Goal: Task Accomplishment & Management: Use online tool/utility

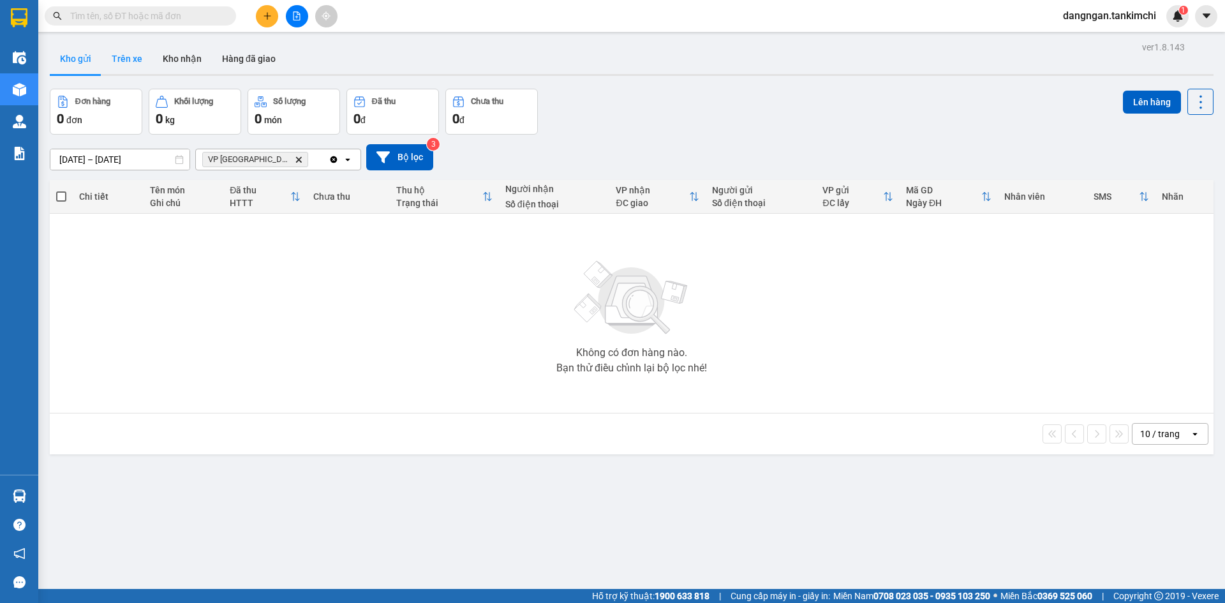
click at [136, 62] on button "Trên xe" at bounding box center [126, 58] width 51 height 31
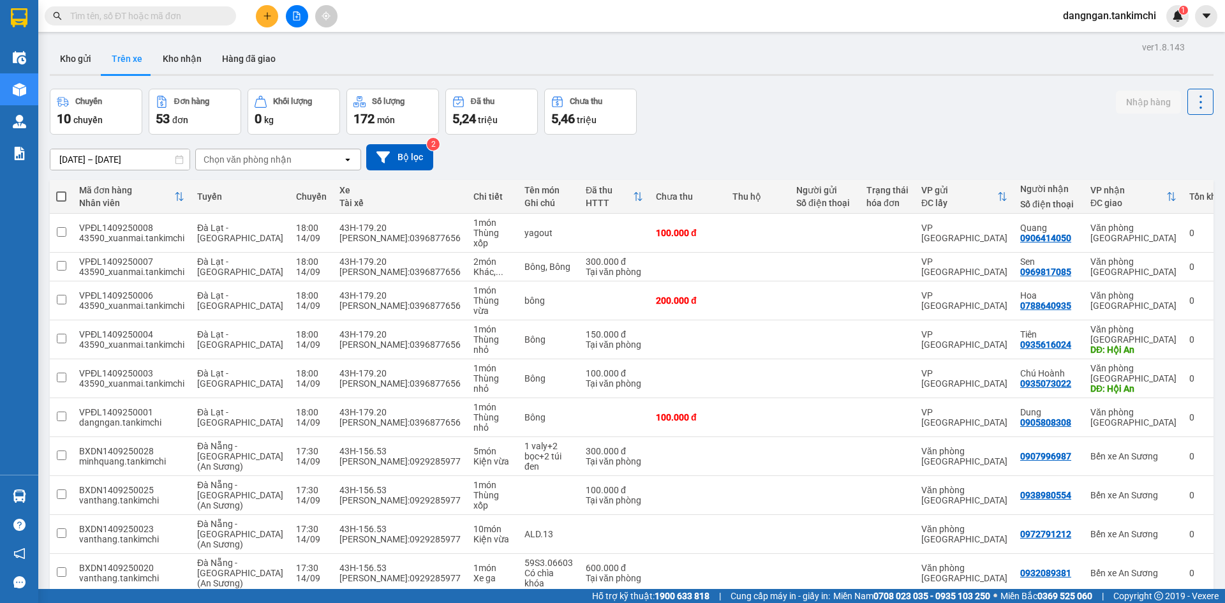
click at [117, 161] on input "[DATE] – [DATE]" at bounding box center [119, 159] width 139 height 20
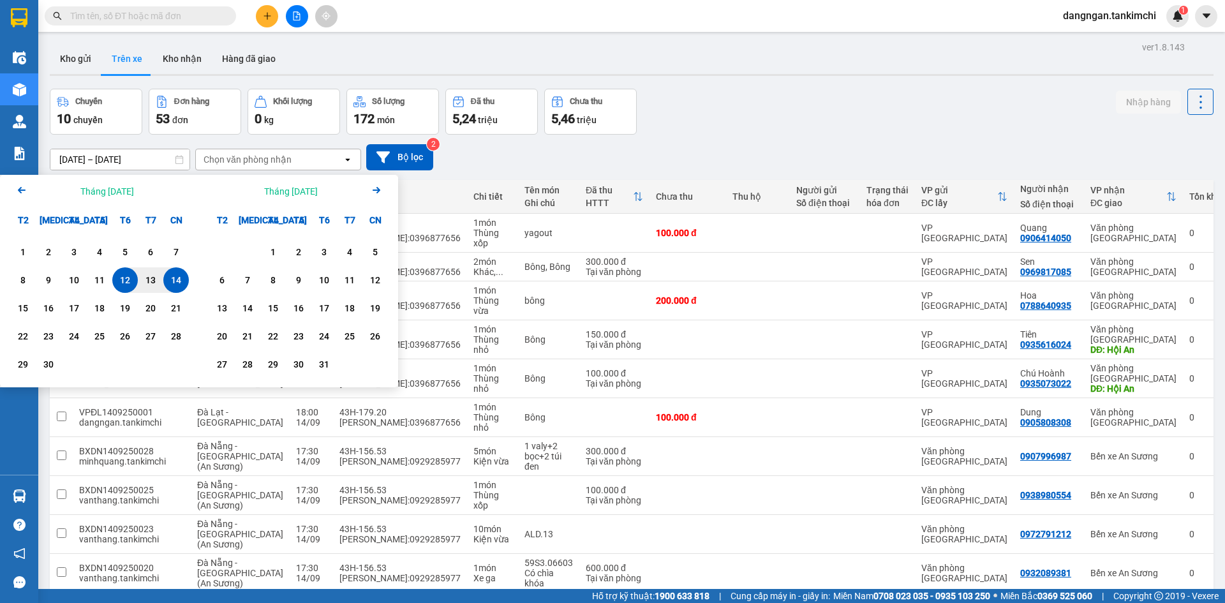
click at [182, 287] on div "14" at bounding box center [176, 279] width 18 height 15
click at [180, 276] on div "14" at bounding box center [176, 279] width 18 height 15
type input "[DATE] – [DATE]"
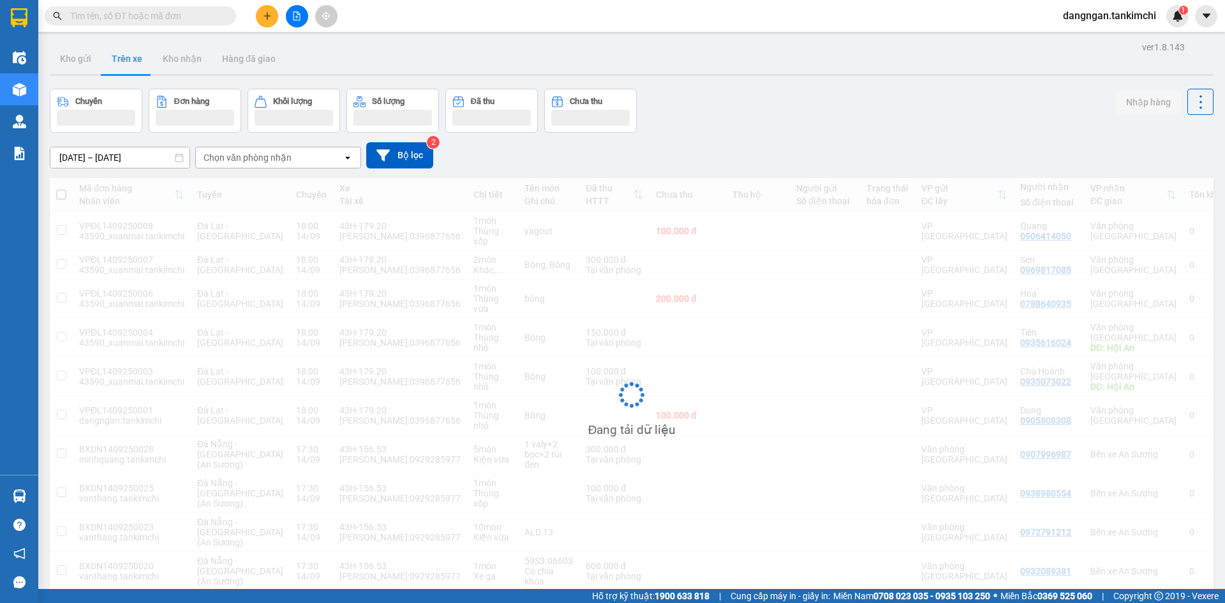
click at [286, 159] on div "Chọn văn phòng nhận" at bounding box center [247, 157] width 88 height 13
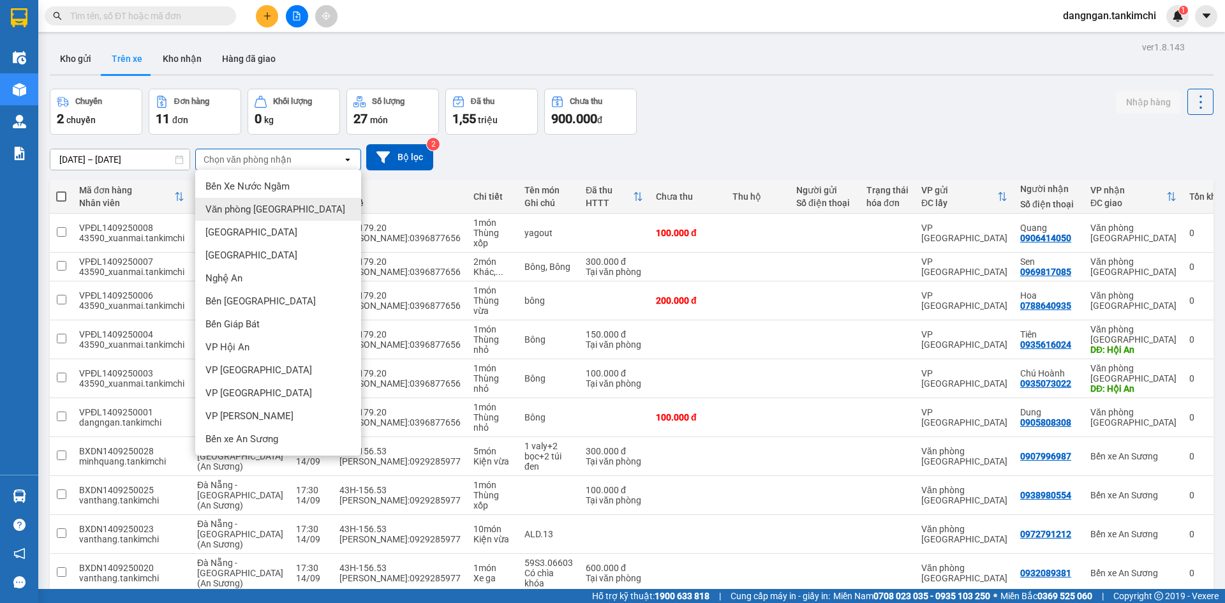
click at [279, 210] on span "Văn phòng [GEOGRAPHIC_DATA]" at bounding box center [275, 209] width 140 height 13
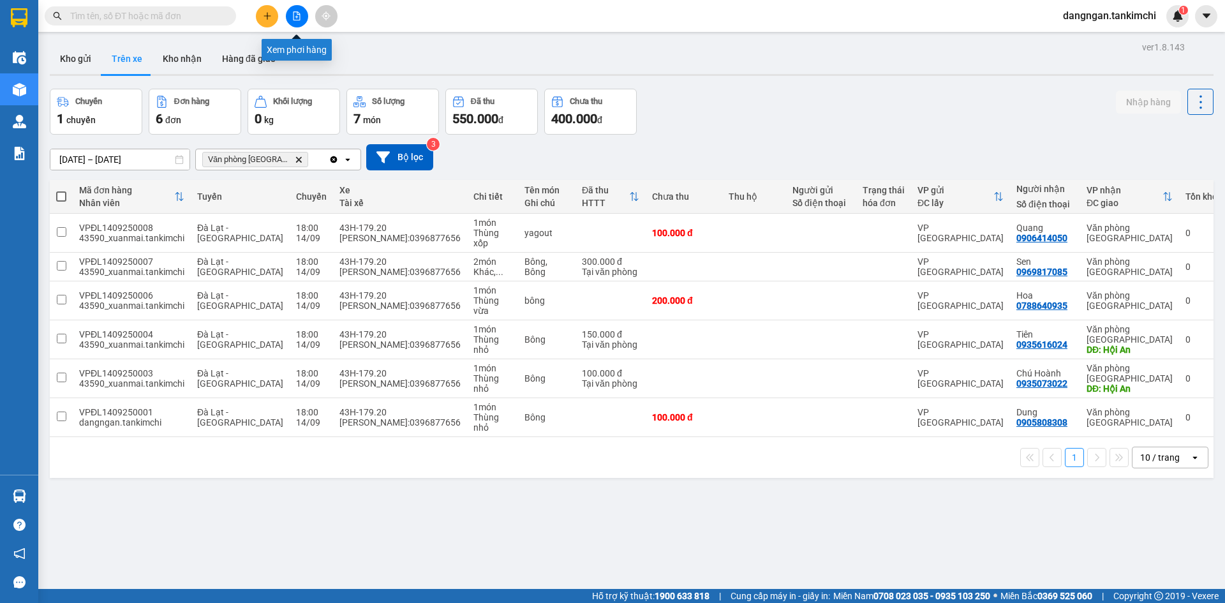
click at [291, 17] on button at bounding box center [297, 16] width 22 height 22
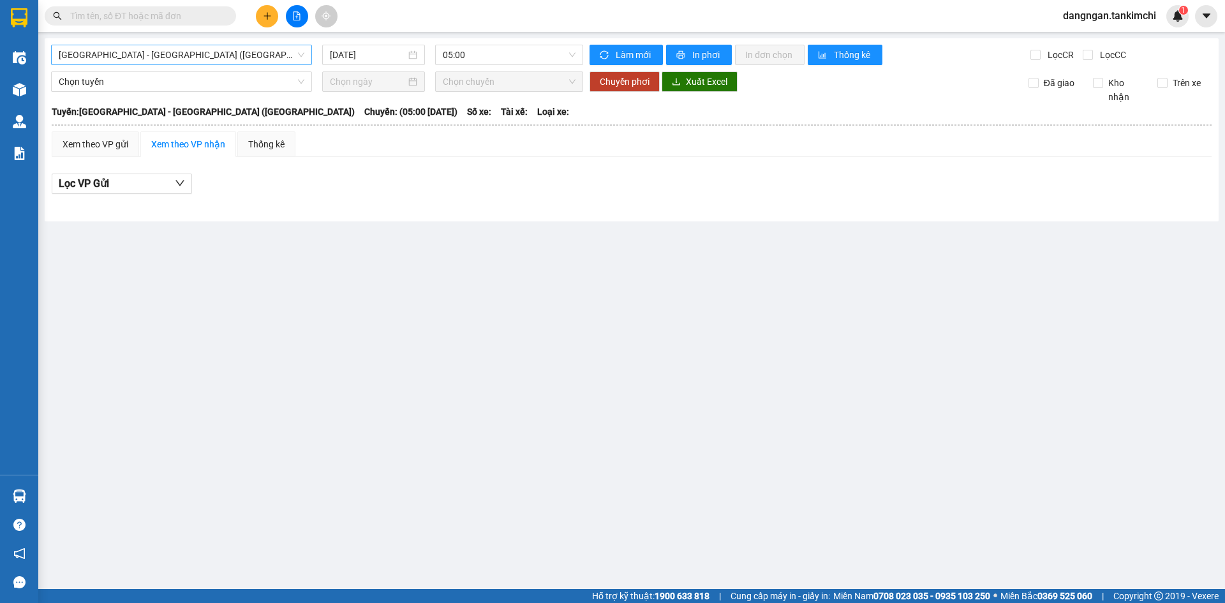
click at [238, 61] on span "[GEOGRAPHIC_DATA] - [GEOGRAPHIC_DATA] ([GEOGRAPHIC_DATA])" at bounding box center [182, 54] width 246 height 19
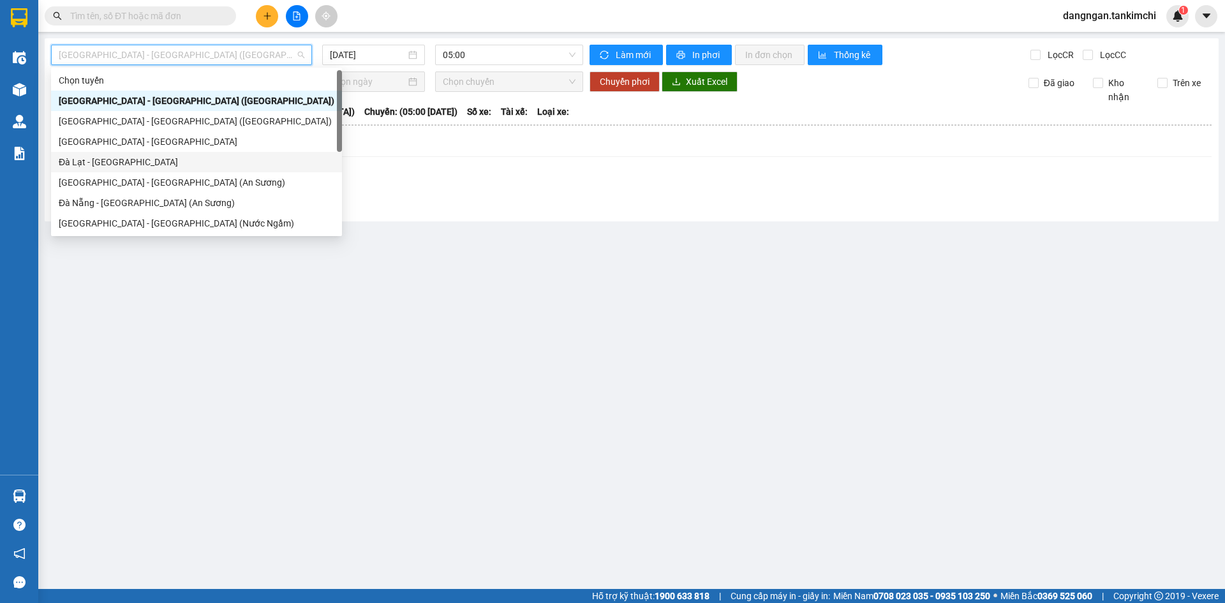
click at [112, 161] on div "Đà Lạt - [GEOGRAPHIC_DATA]" at bounding box center [197, 162] width 276 height 14
type input "[DATE]"
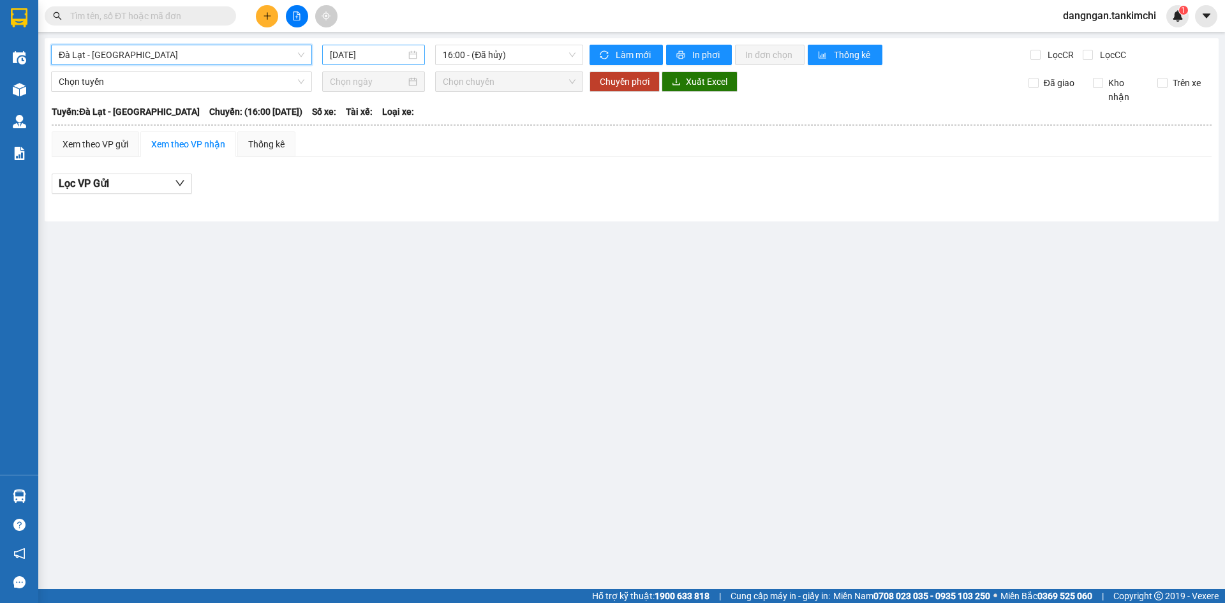
click at [364, 54] on input "[DATE]" at bounding box center [368, 55] width 76 height 14
click at [462, 51] on span "16:00 - (Đã hủy)" at bounding box center [509, 54] width 133 height 19
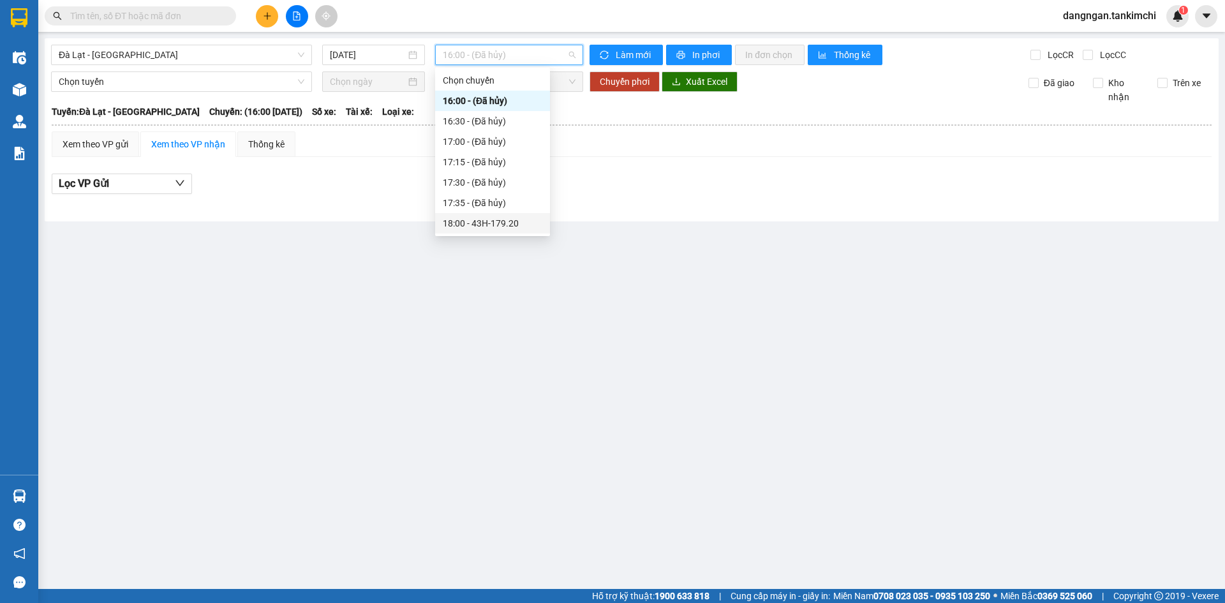
click at [519, 228] on div "18:00 - 43H-179.20" at bounding box center [492, 223] width 99 height 14
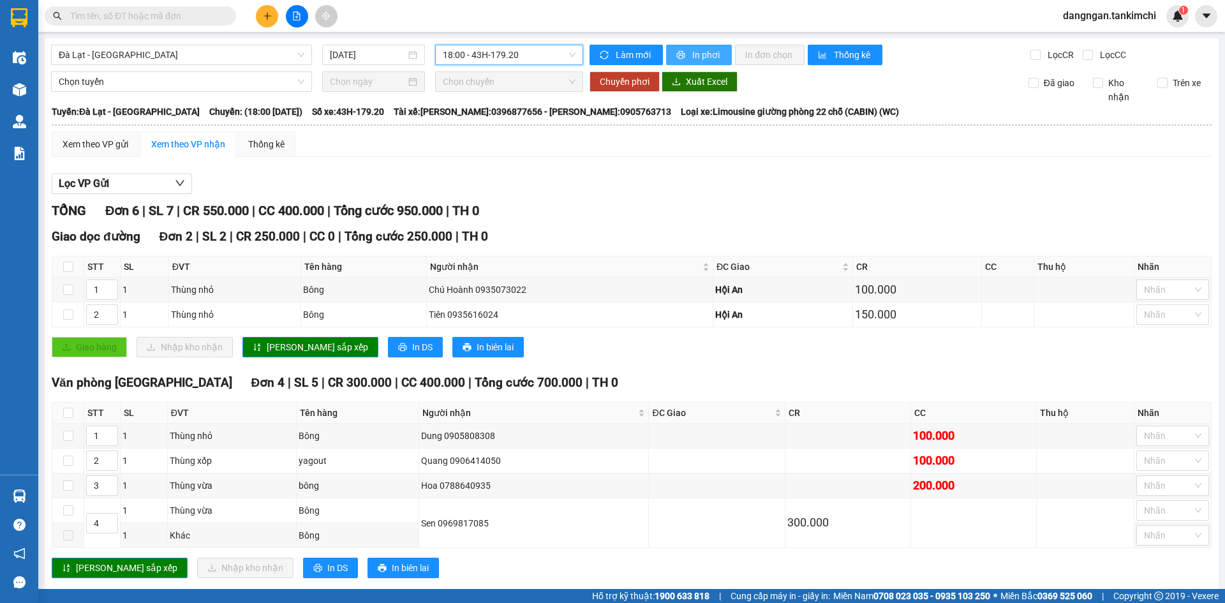
click at [695, 58] on span "In phơi" at bounding box center [706, 55] width 29 height 14
click at [195, 53] on span "Đà Lạt - [GEOGRAPHIC_DATA]" at bounding box center [182, 54] width 246 height 19
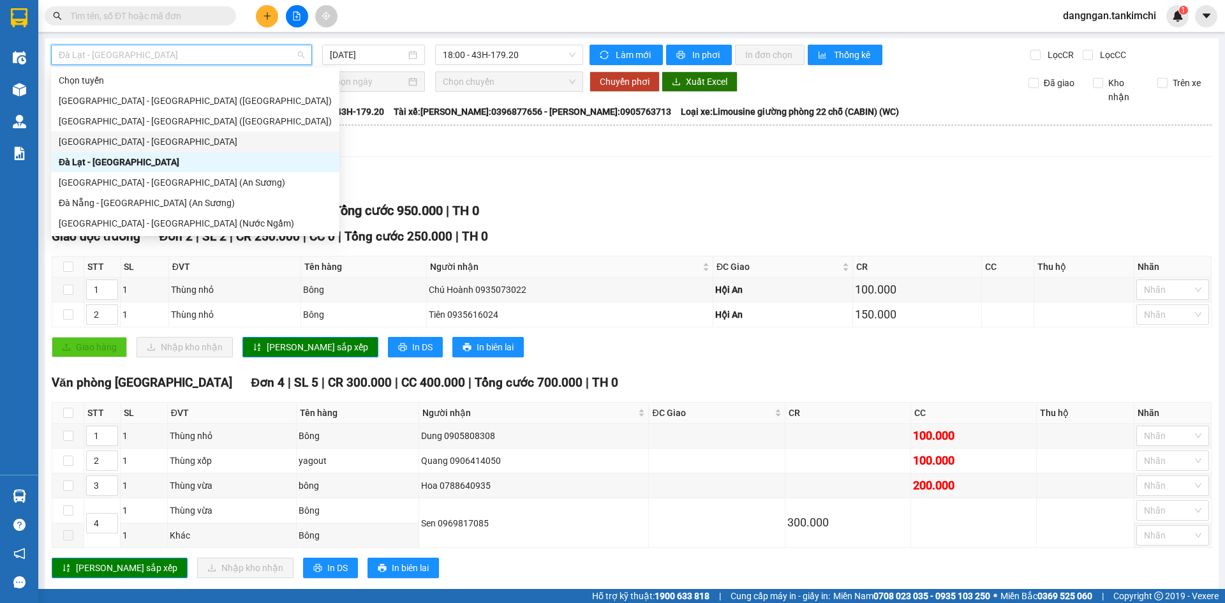
click at [157, 145] on div "[GEOGRAPHIC_DATA] - [GEOGRAPHIC_DATA]" at bounding box center [195, 142] width 273 height 14
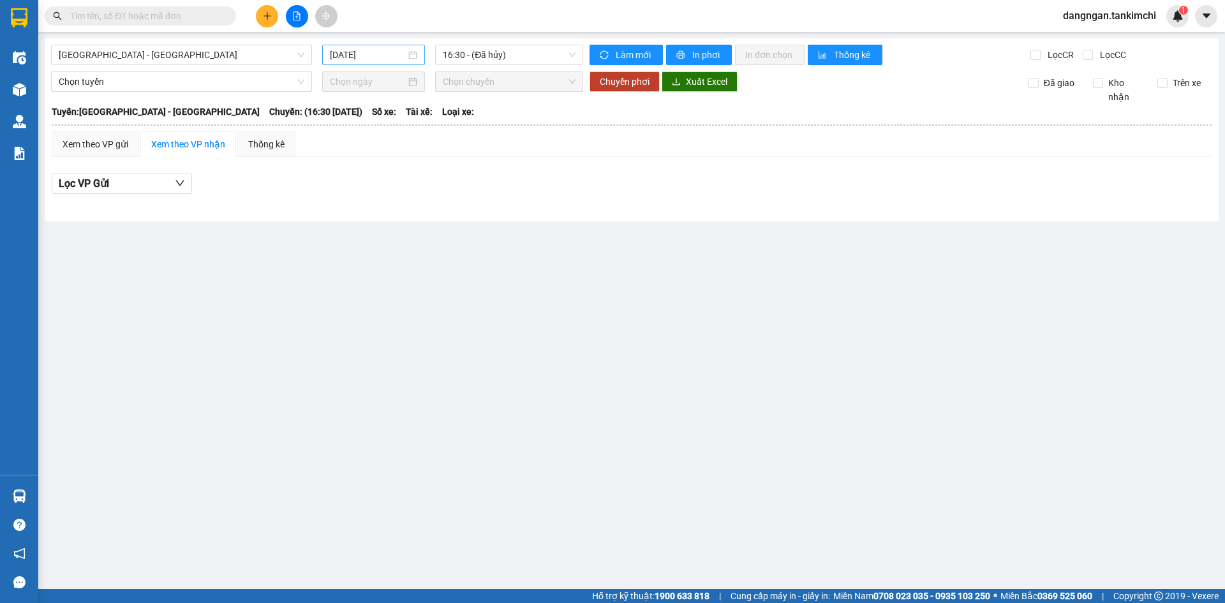
click at [373, 63] on div "[DATE]" at bounding box center [373, 55] width 103 height 20
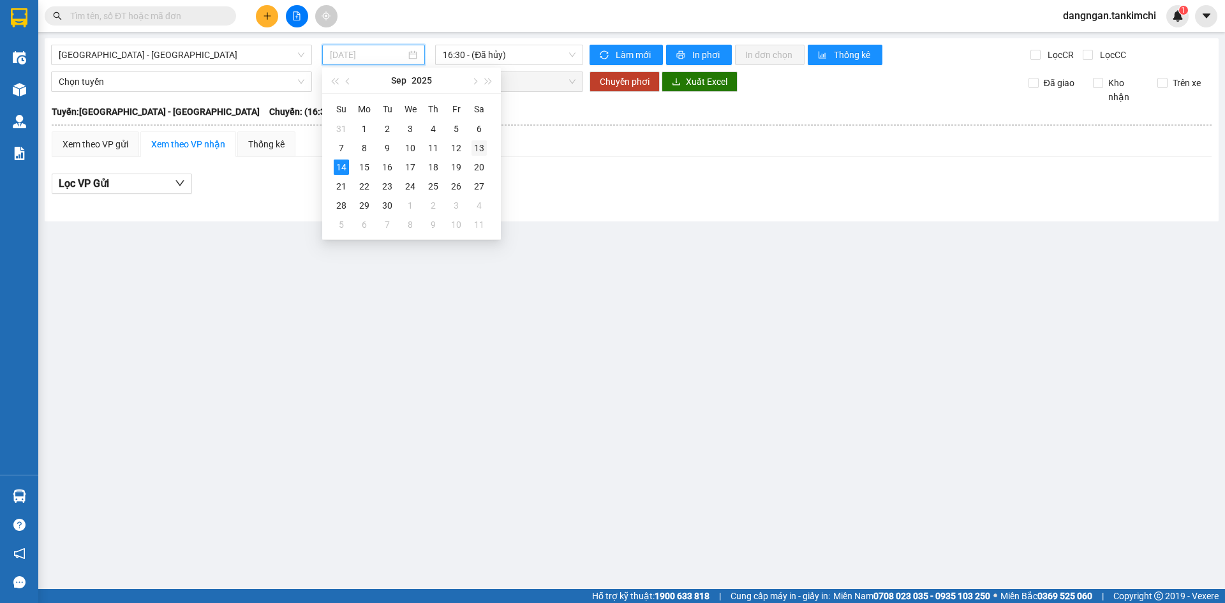
click at [480, 147] on div "13" at bounding box center [478, 147] width 15 height 15
type input "[DATE]"
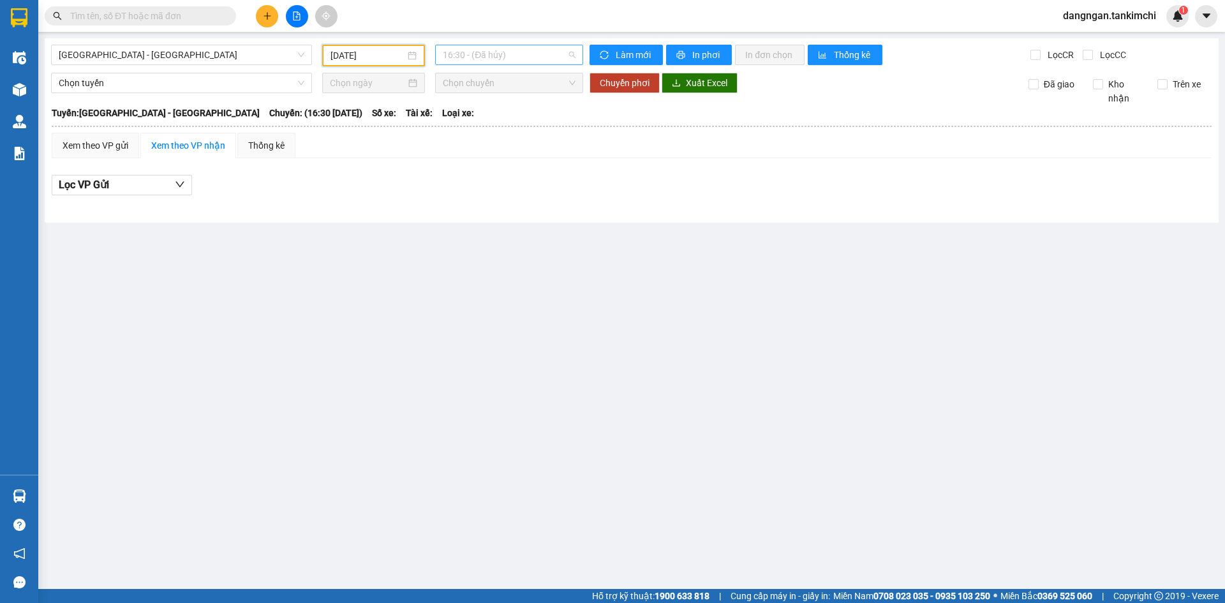
click at [476, 48] on span "16:30 - (Đã hủy)" at bounding box center [509, 54] width 133 height 19
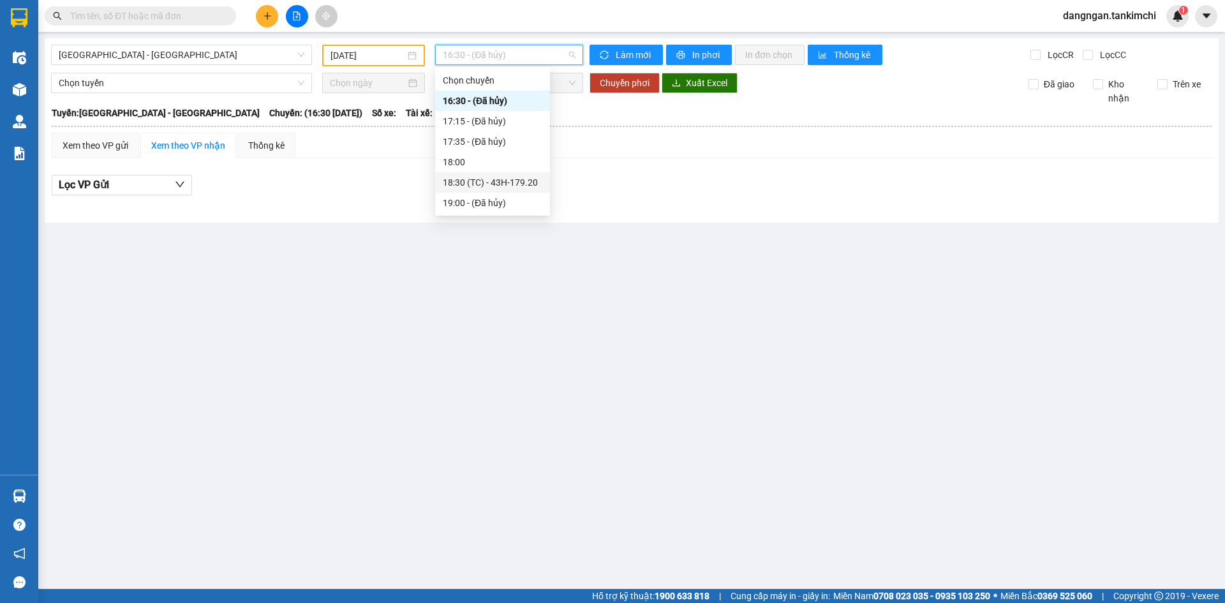
click at [497, 181] on div "18:30 (TC) - 43H-179.20" at bounding box center [492, 182] width 99 height 14
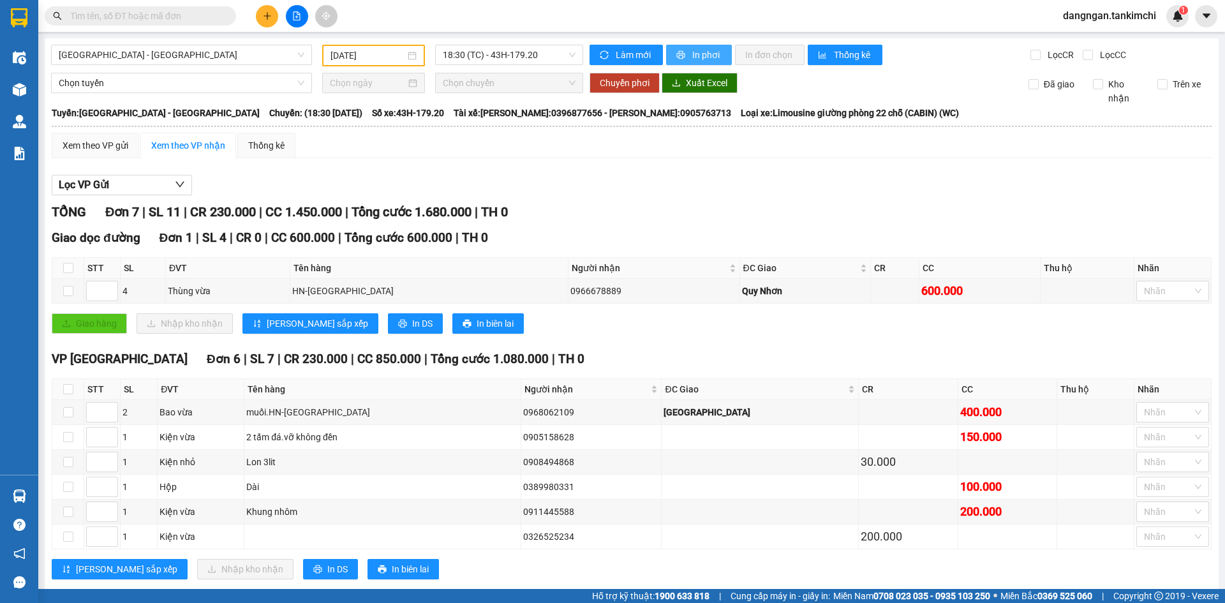
click at [696, 56] on span "In phơi" at bounding box center [706, 55] width 29 height 14
